Goal: Task Accomplishment & Management: Manage account settings

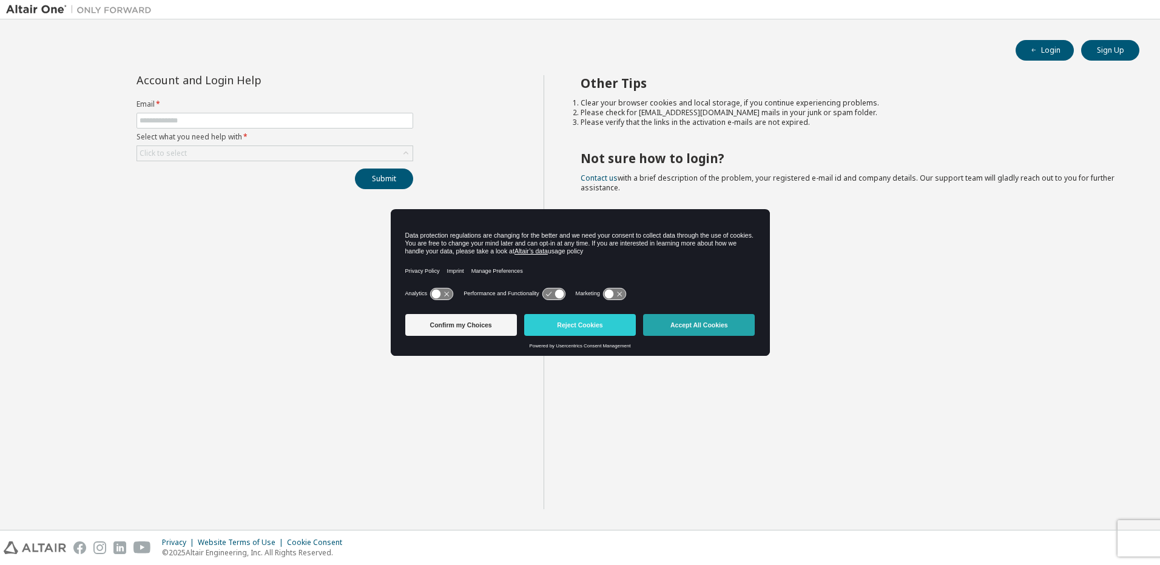
click at [697, 323] on button "Accept All Cookies" at bounding box center [699, 325] width 112 height 22
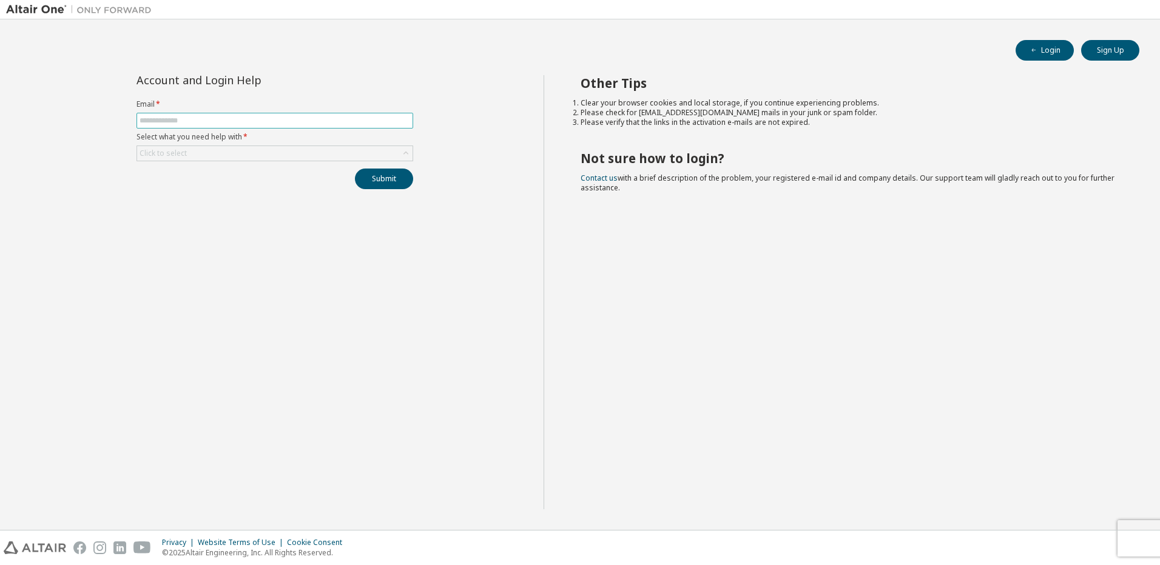
click at [207, 119] on input "text" at bounding box center [274, 121] width 270 height 10
type input "**********"
click at [233, 150] on div "Click to select" at bounding box center [274, 153] width 275 height 15
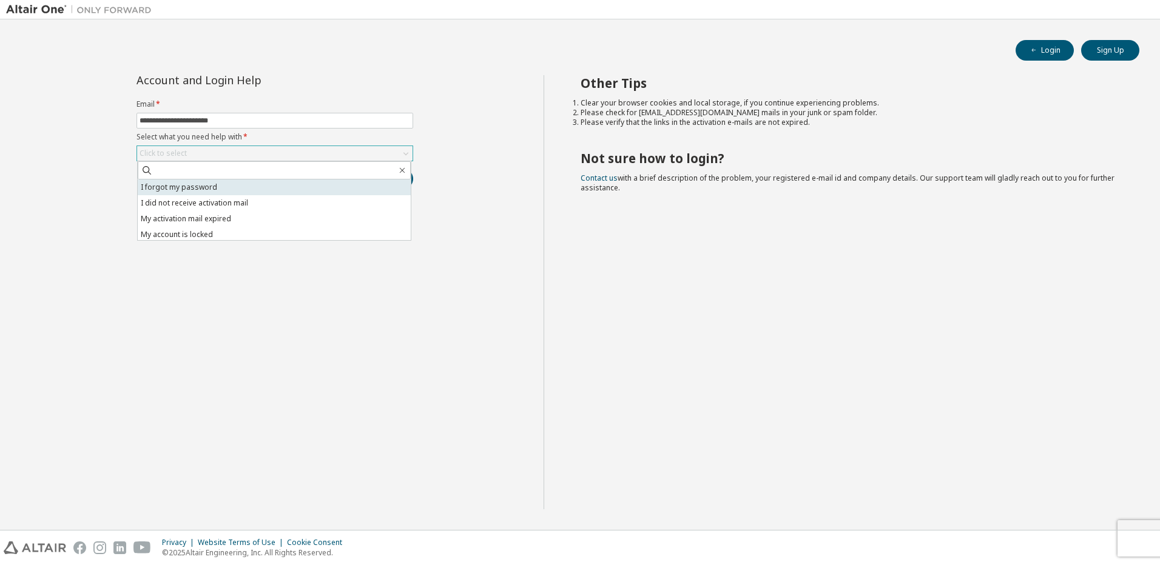
click at [268, 193] on li "I forgot my password" at bounding box center [274, 188] width 273 height 16
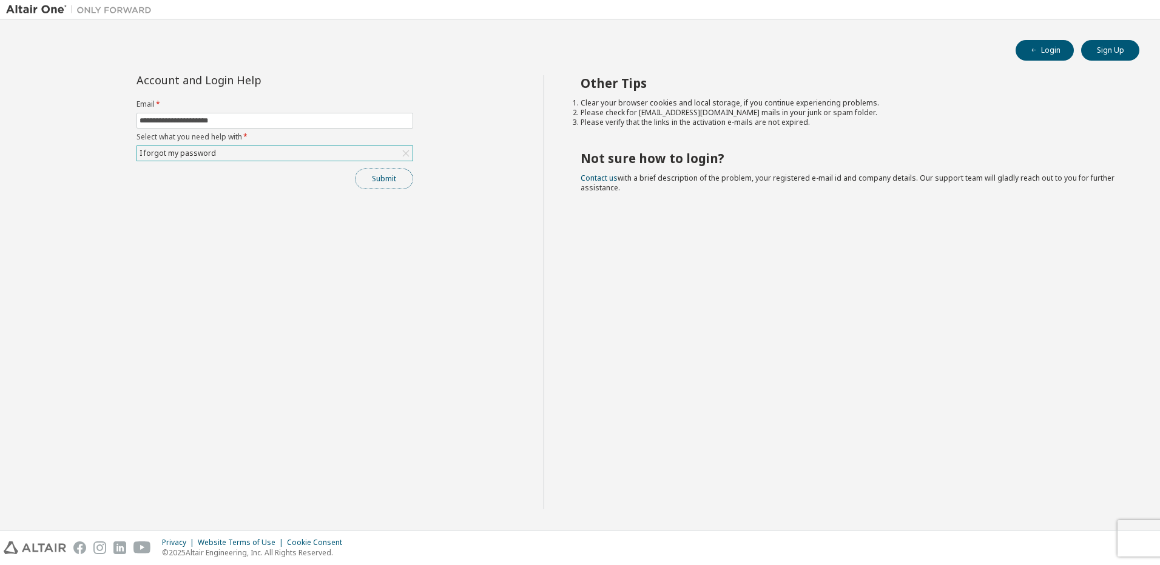
click at [387, 173] on button "Submit" at bounding box center [384, 179] width 58 height 21
